Goal: Contribute content

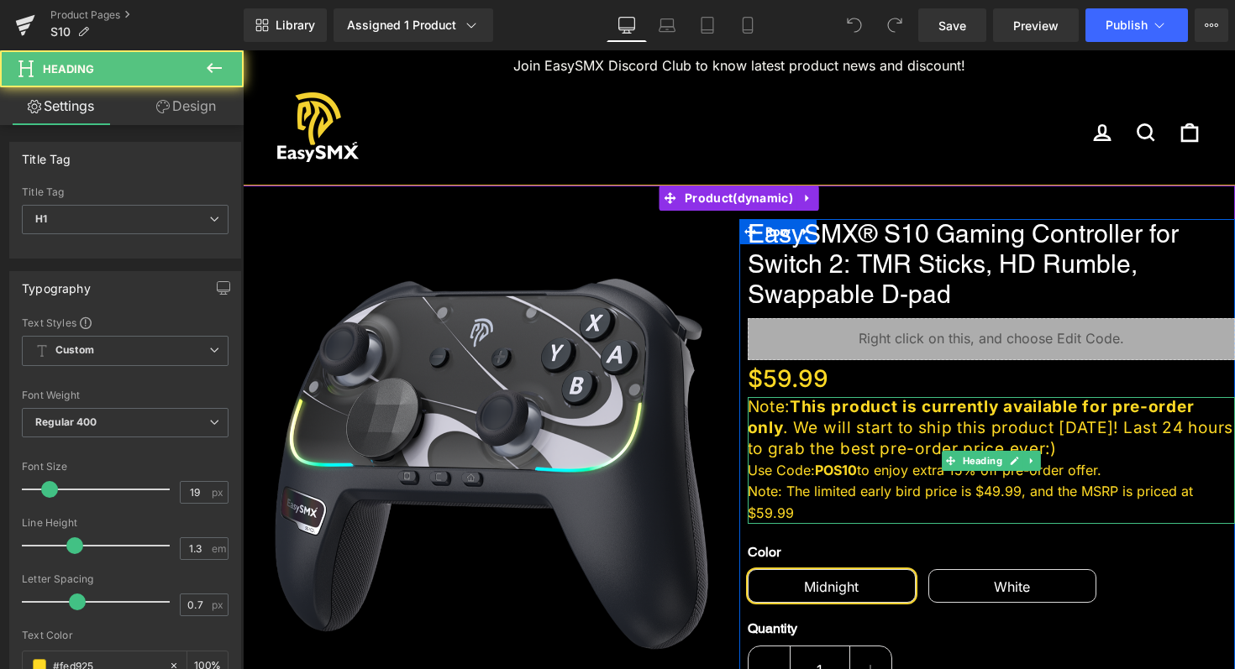
click at [797, 514] on div "Note: The limited early bird price is $49.99, and the MSRP is priced at $59.99" at bounding box center [991, 502] width 488 height 43
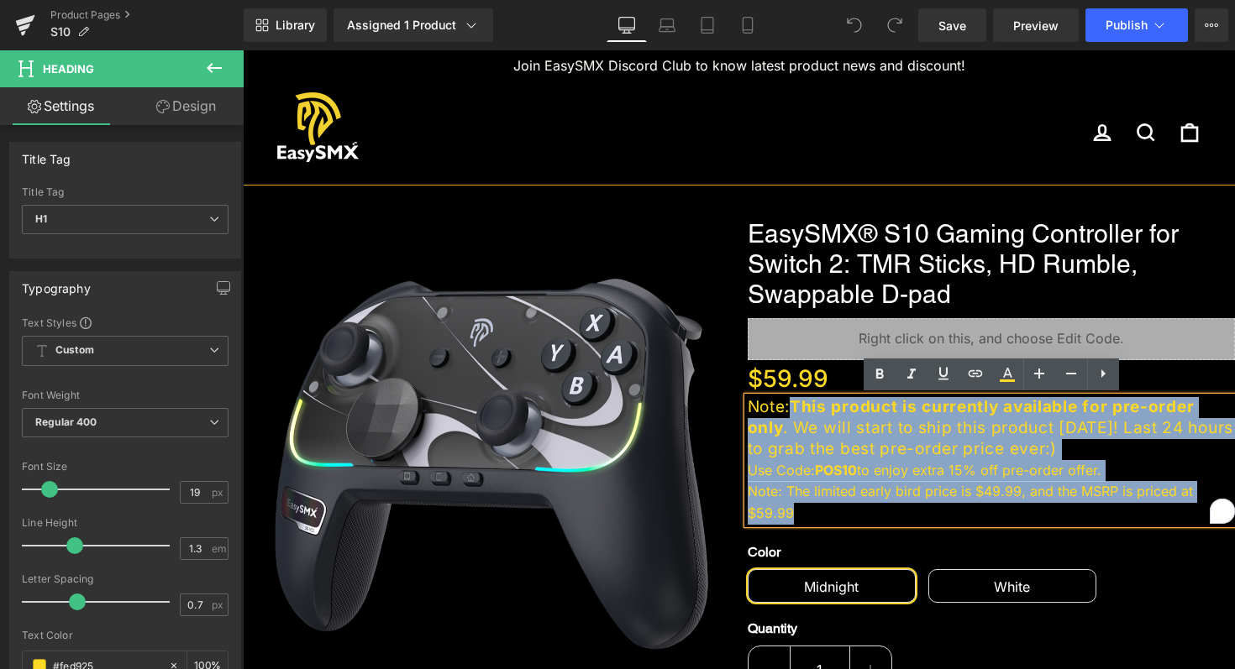
drag, startPoint x: 797, startPoint y: 514, endPoint x: 800, endPoint y: 399, distance: 115.1
click at [800, 399] on div "Note: This product is currently available for pre-order only . We will start to…" at bounding box center [991, 460] width 488 height 127
paste div "To enrich screen reader interactions, please activate Accessibility in Grammarl…"
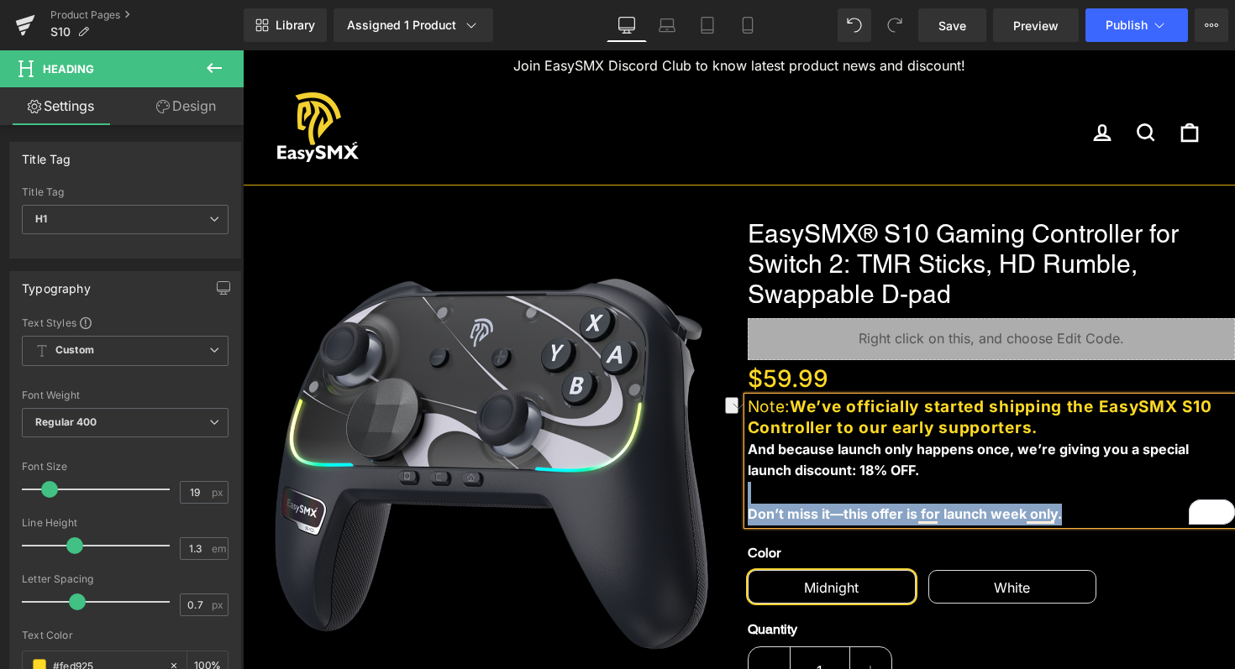
drag, startPoint x: 1067, startPoint y: 511, endPoint x: 978, endPoint y: 501, distance: 90.5
click at [978, 501] on div "Note: We’ve officially started shipping the EasySMX S10 Controller to our early…" at bounding box center [991, 461] width 488 height 128
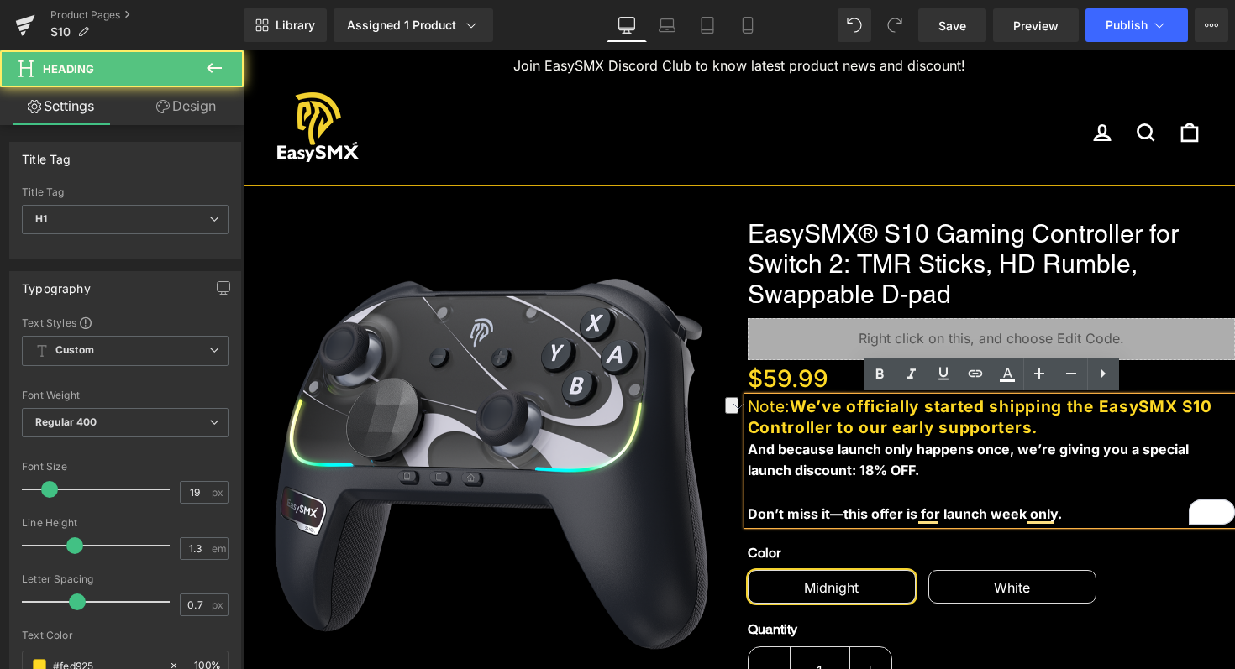
click at [946, 491] on div "To enrich screen reader interactions, please activate Accessibility in Grammarl…" at bounding box center [991, 493] width 488 height 22
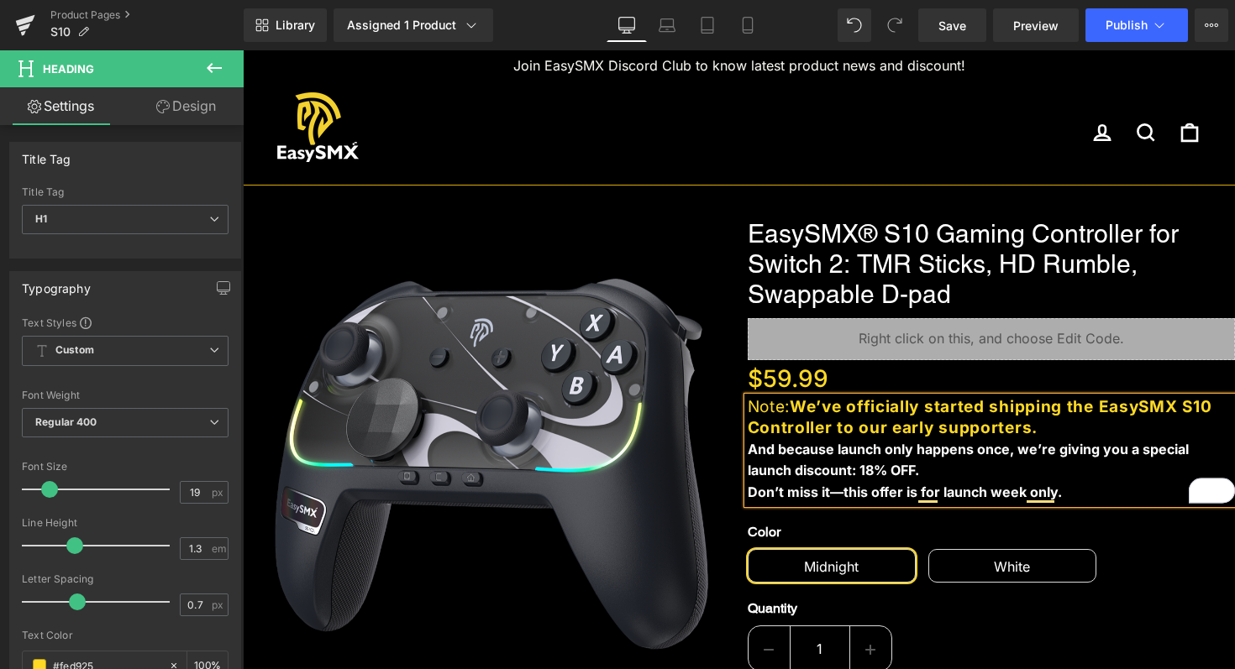
click at [1074, 492] on div "Don’t miss it—this offer is for launch week only." at bounding box center [991, 493] width 488 height 22
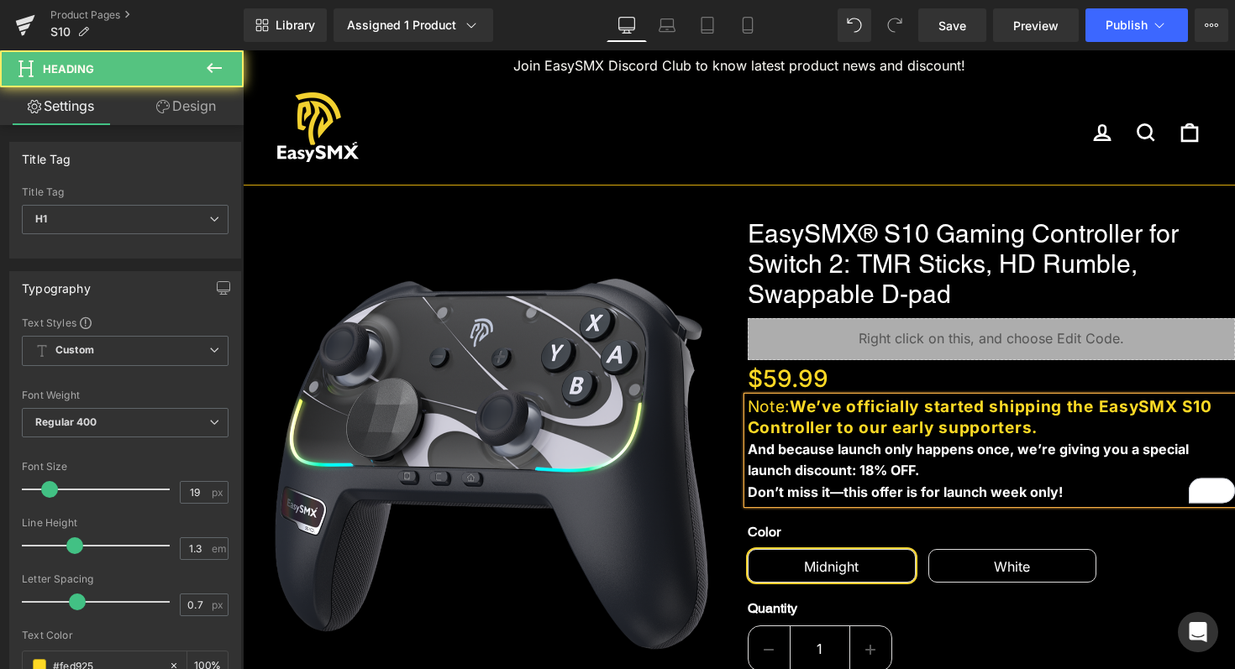
click at [881, 474] on div "And because launch only happens once, we’re giving you a special launch discoun…" at bounding box center [991, 460] width 488 height 43
click at [826, 469] on b "And because launch only happens once, we’re giving you a special launch discoun…" at bounding box center [967, 460] width 441 height 39
click at [973, 473] on div "And because launch only happens once, we’re giving you a special launch discoun…" at bounding box center [991, 460] width 488 height 43
click at [883, 470] on b "And because launch only happens once, we’re giving you a special launch discoun…" at bounding box center [967, 460] width 441 height 39
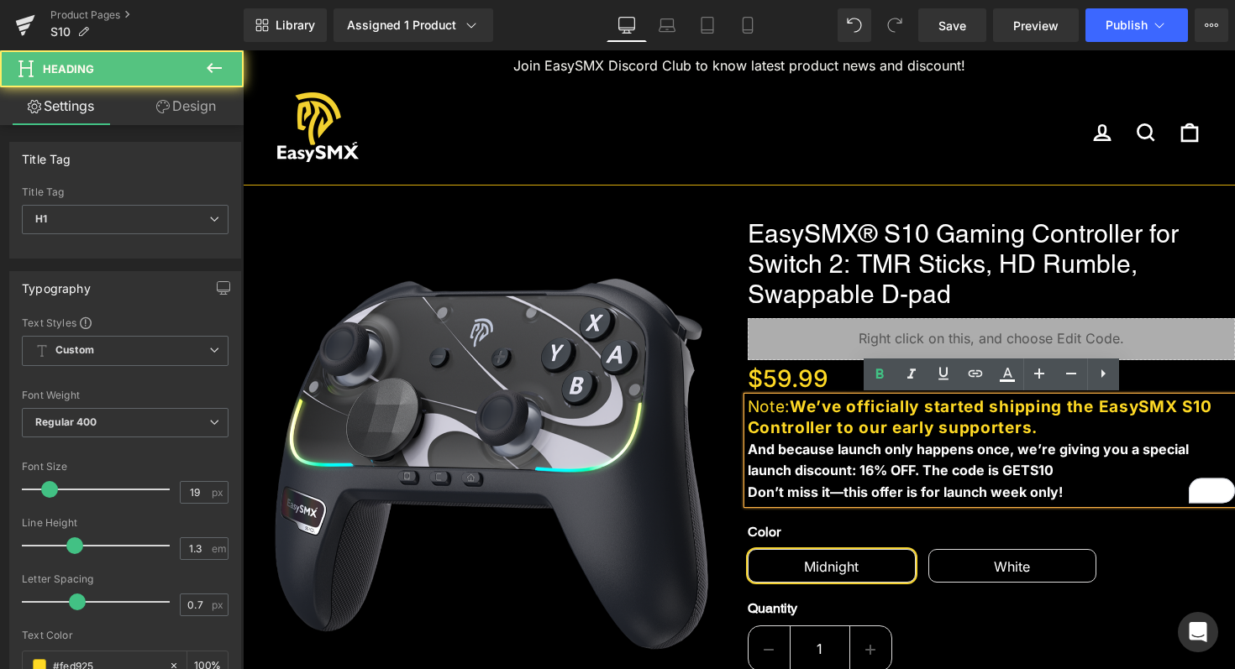
click at [1044, 467] on div "And because launch only happens once, we’re giving you a special launch discoun…" at bounding box center [991, 460] width 488 height 43
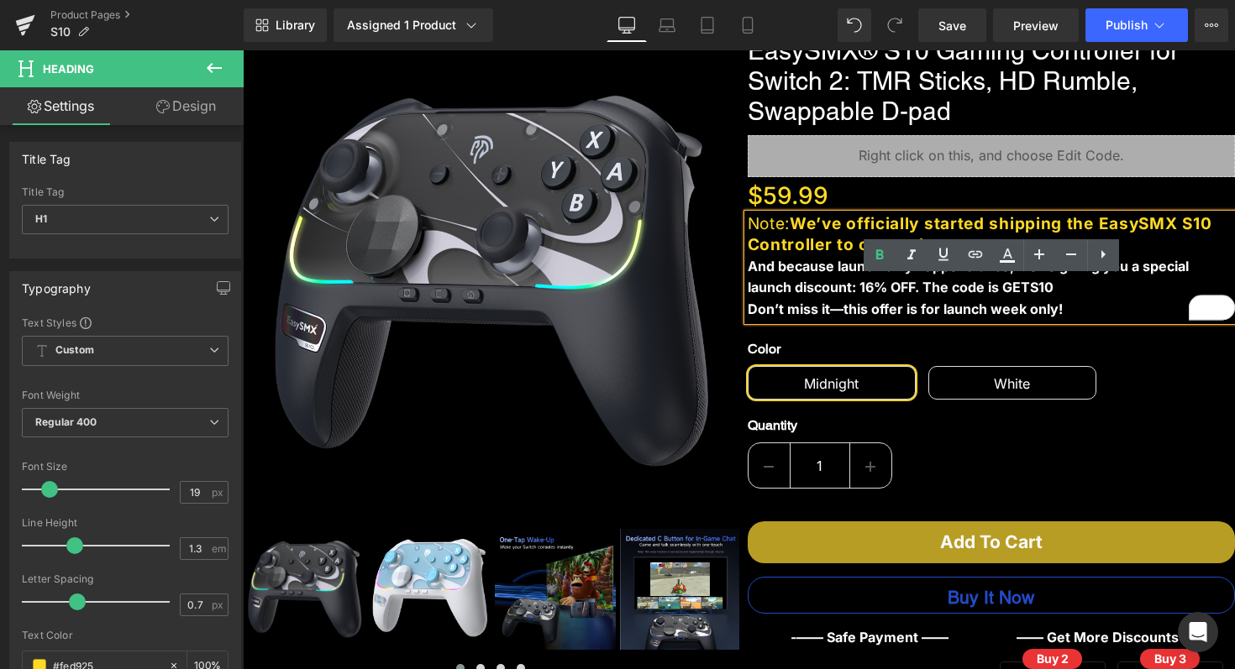
scroll to position [198, 0]
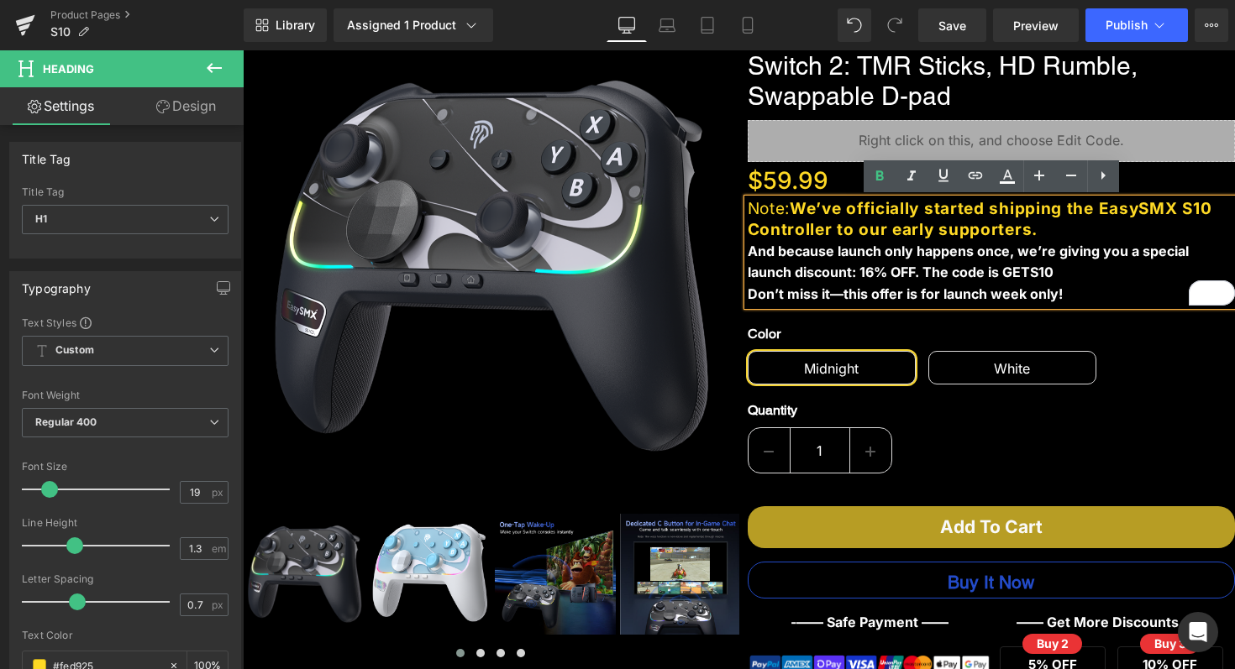
click at [798, 209] on b "We’ve officially started shipping the EasySMX S10 Controller to our early suppo…" at bounding box center [979, 219] width 464 height 40
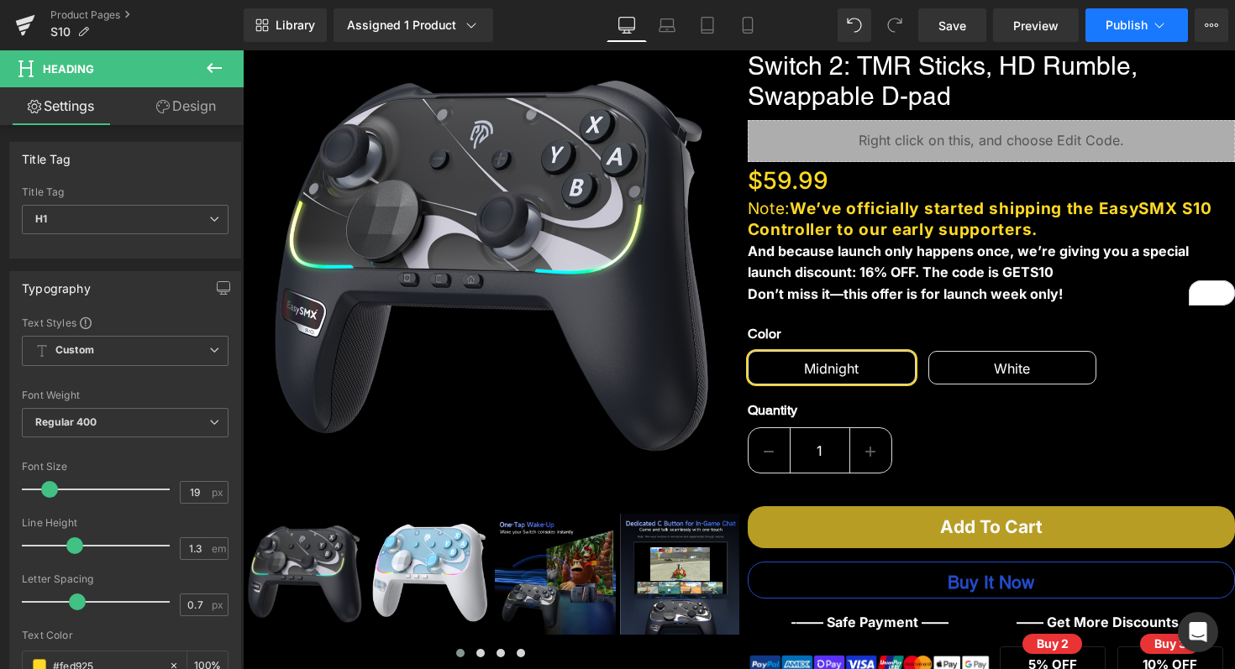
click at [1119, 29] on span "Publish" at bounding box center [1126, 24] width 42 height 13
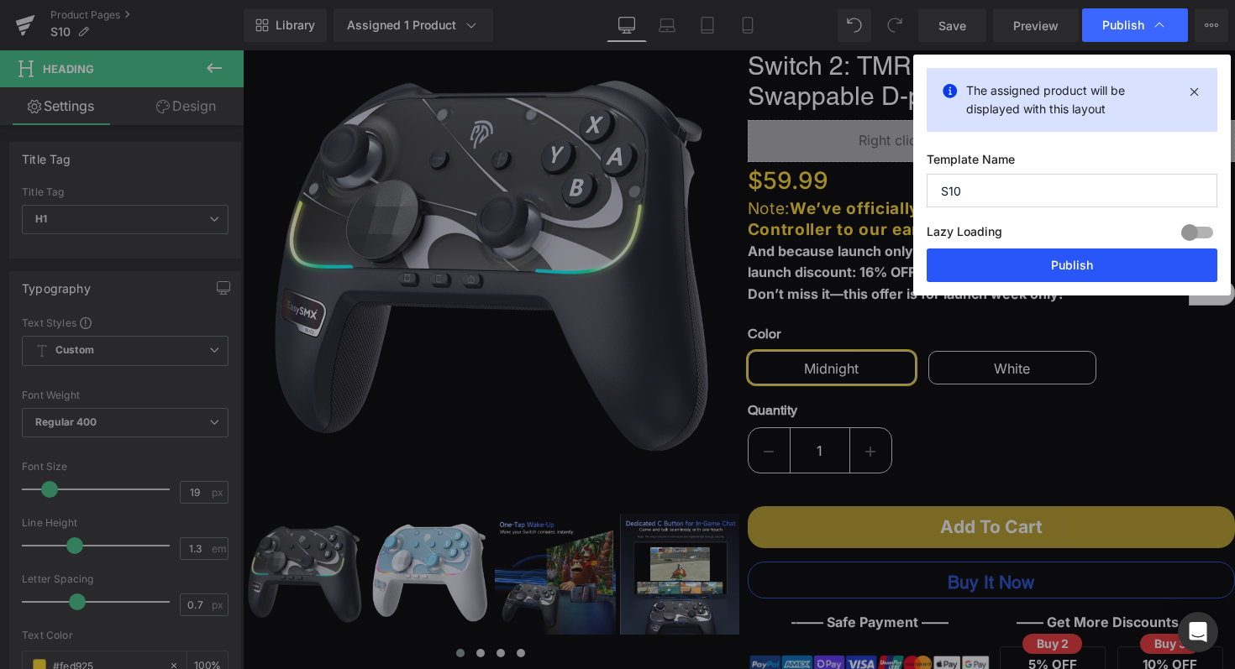
click at [1074, 261] on button "Publish" at bounding box center [1071, 266] width 291 height 34
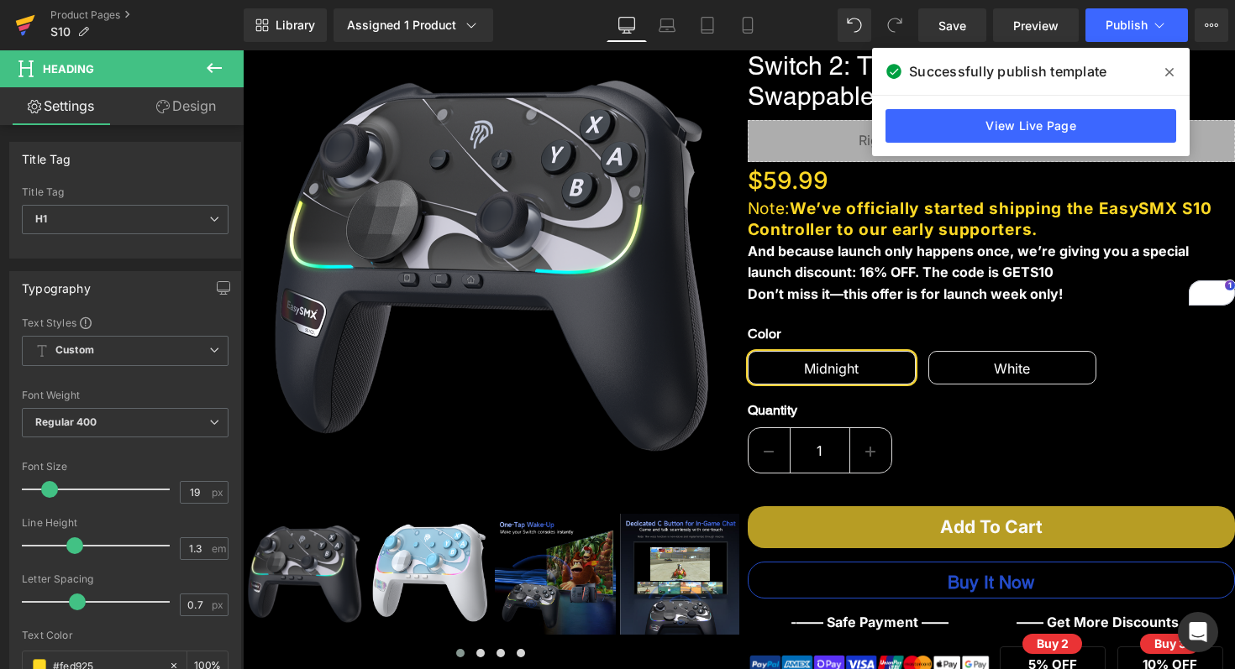
click at [28, 24] on icon at bounding box center [24, 28] width 12 height 8
